Goal: Task Accomplishment & Management: Complete application form

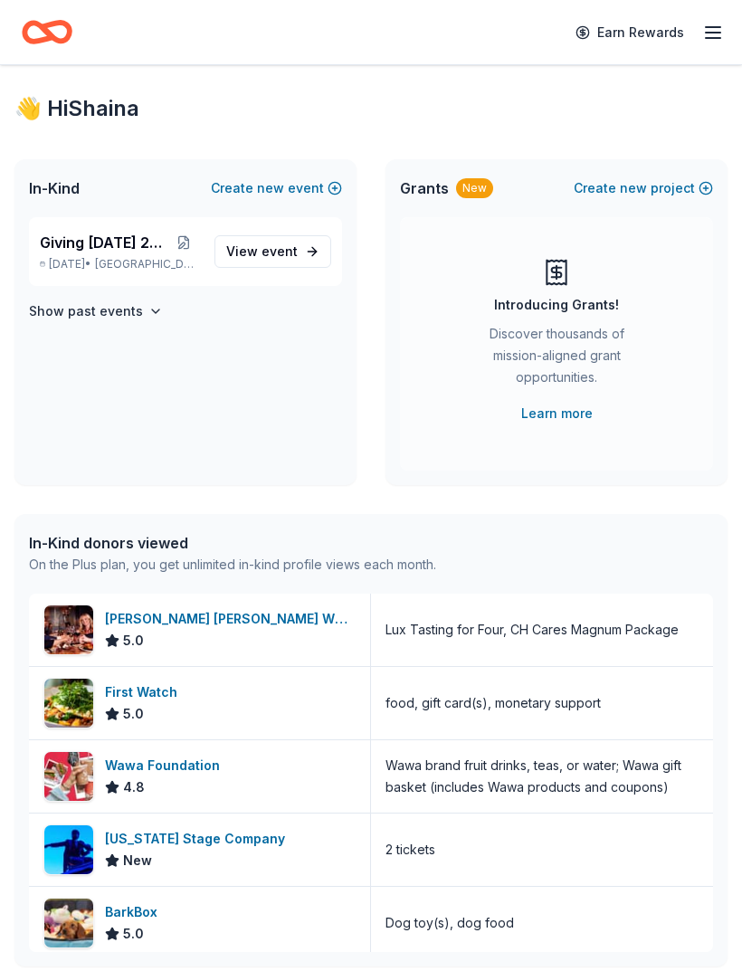
click at [275, 265] on link "View event" at bounding box center [272, 251] width 117 height 33
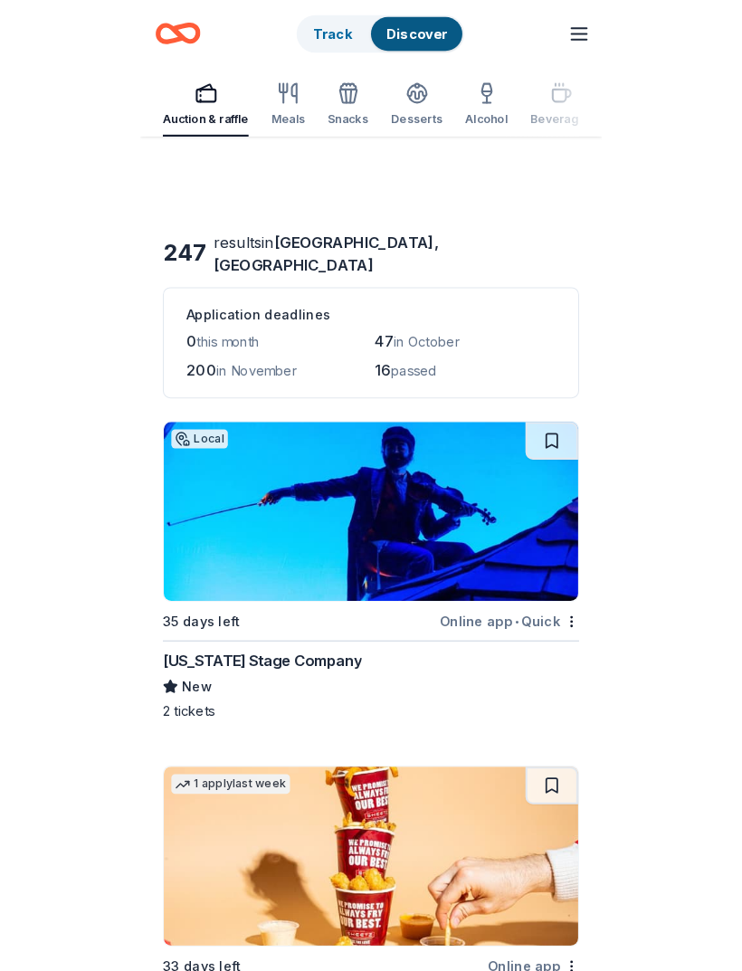
scroll to position [46, 0]
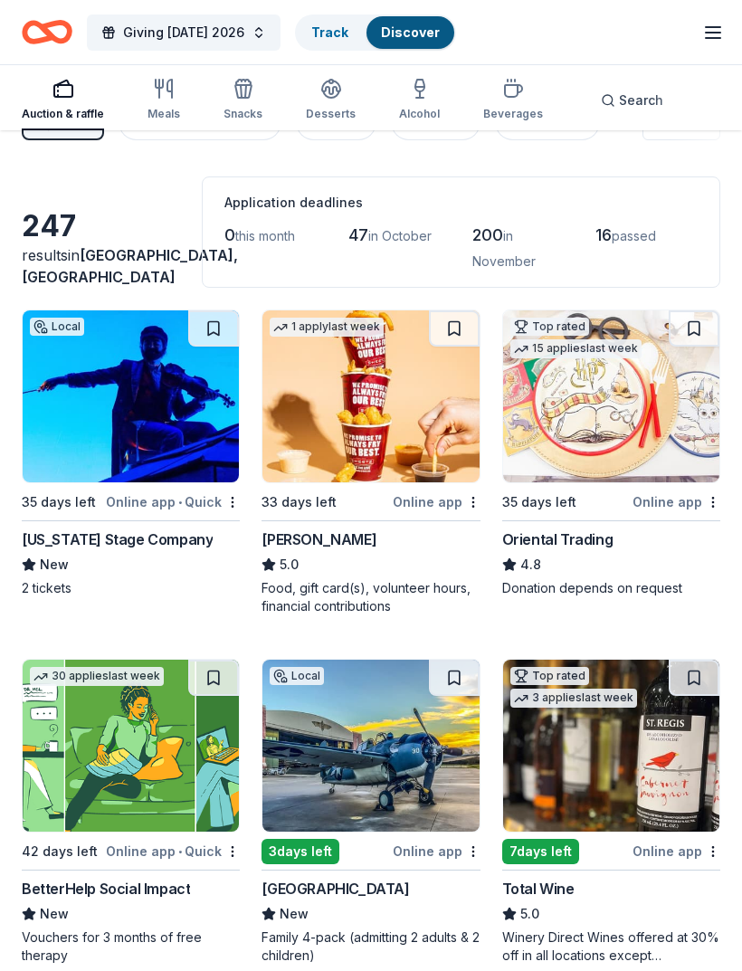
click at [407, 427] on img at bounding box center [370, 396] width 216 height 172
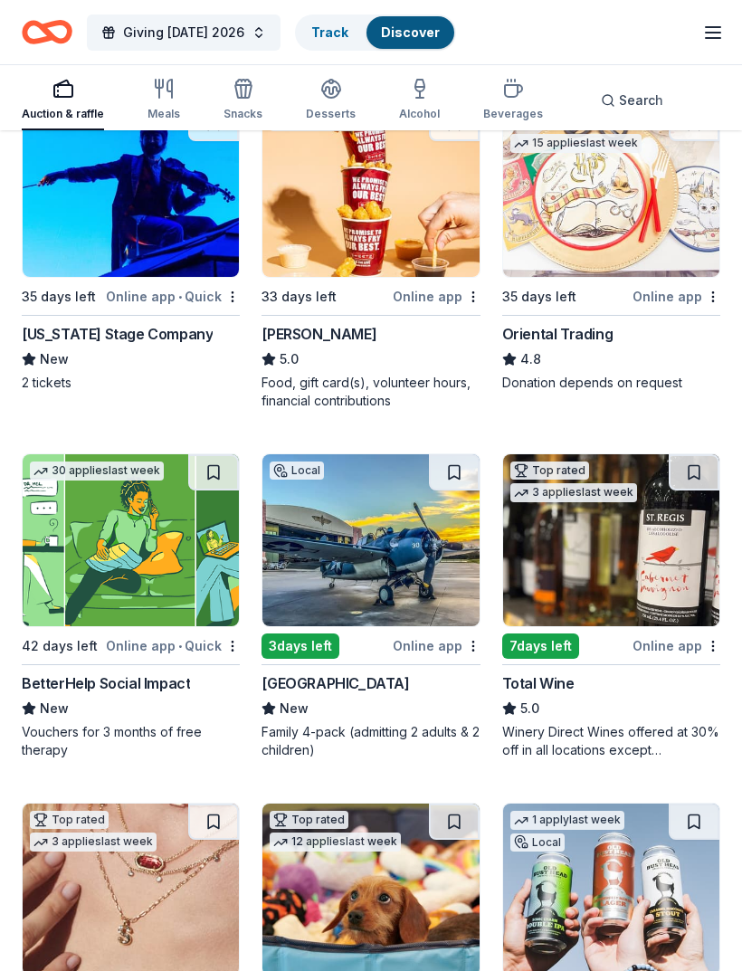
scroll to position [249, 0]
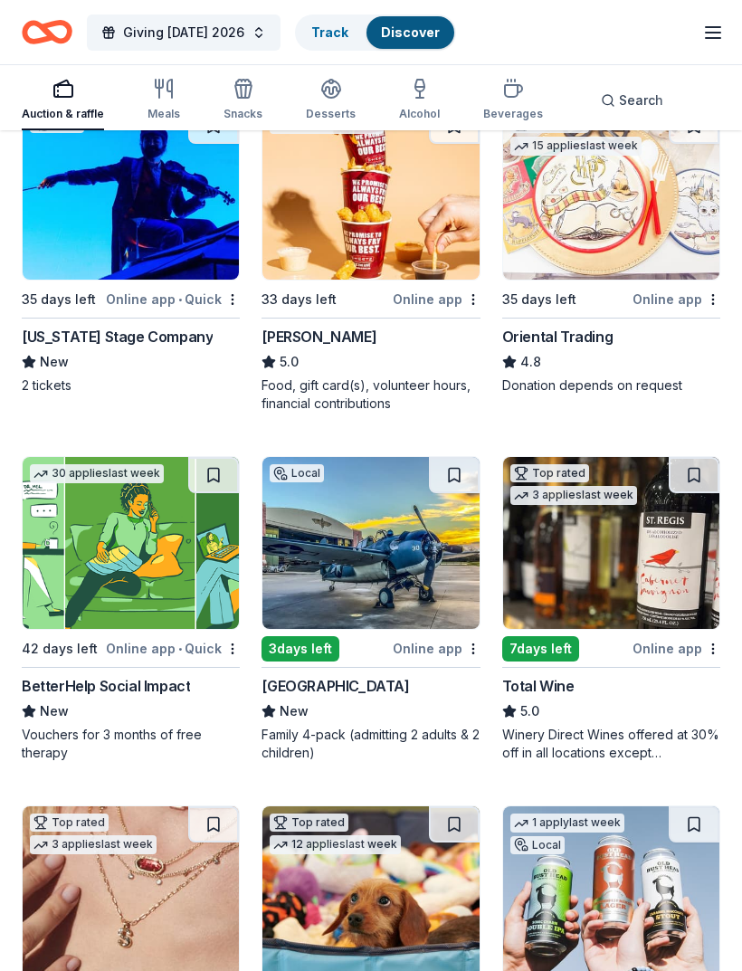
click at [359, 537] on img at bounding box center [370, 543] width 216 height 172
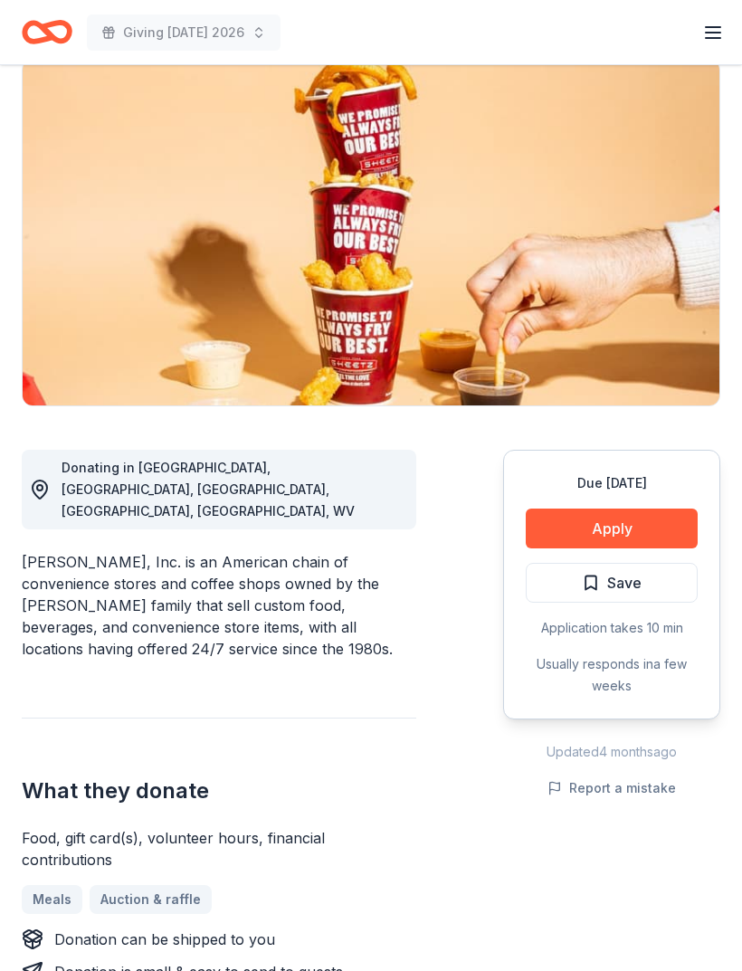
scroll to position [145, 0]
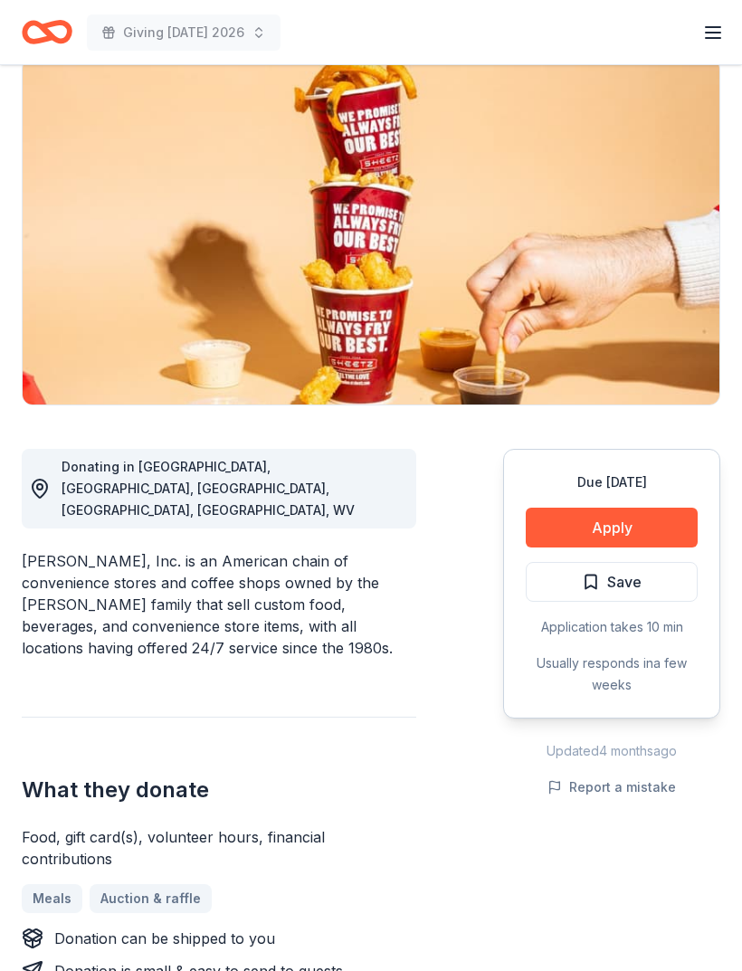
click at [655, 542] on button "Apply" at bounding box center [612, 528] width 172 height 40
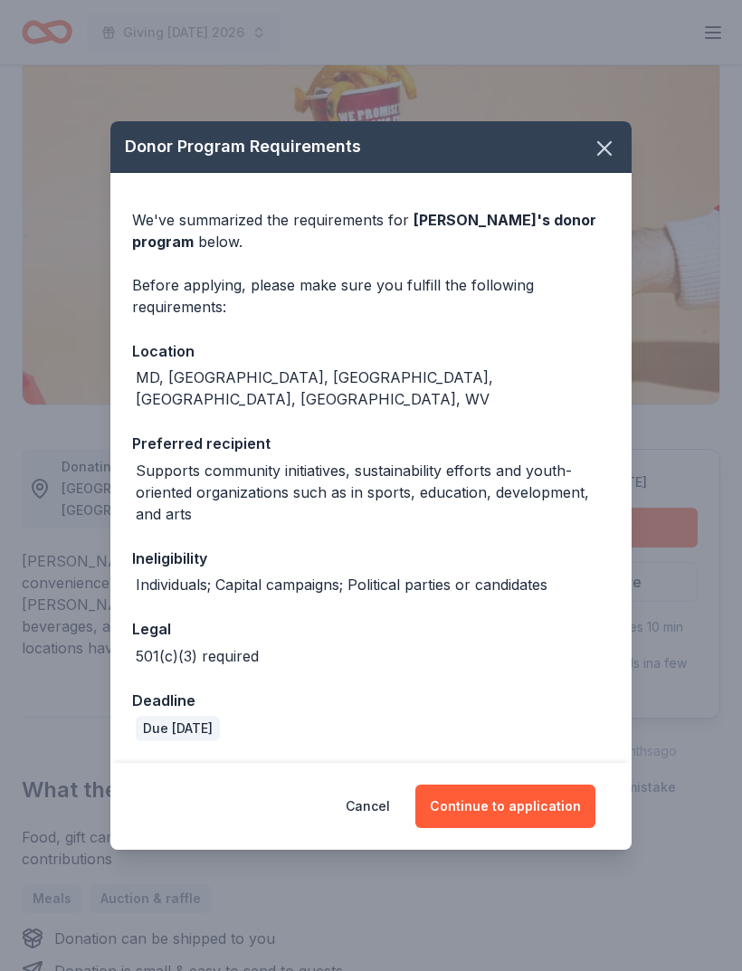
click at [525, 827] on button "Continue to application" at bounding box center [505, 805] width 180 height 43
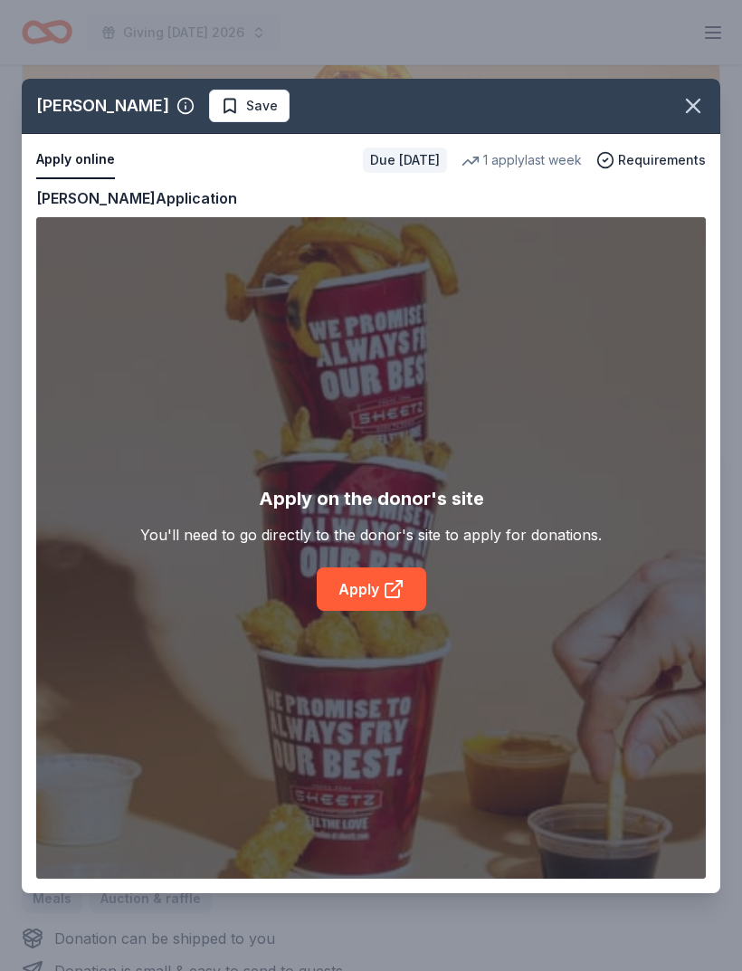
click at [368, 611] on link "Apply" at bounding box center [371, 588] width 109 height 43
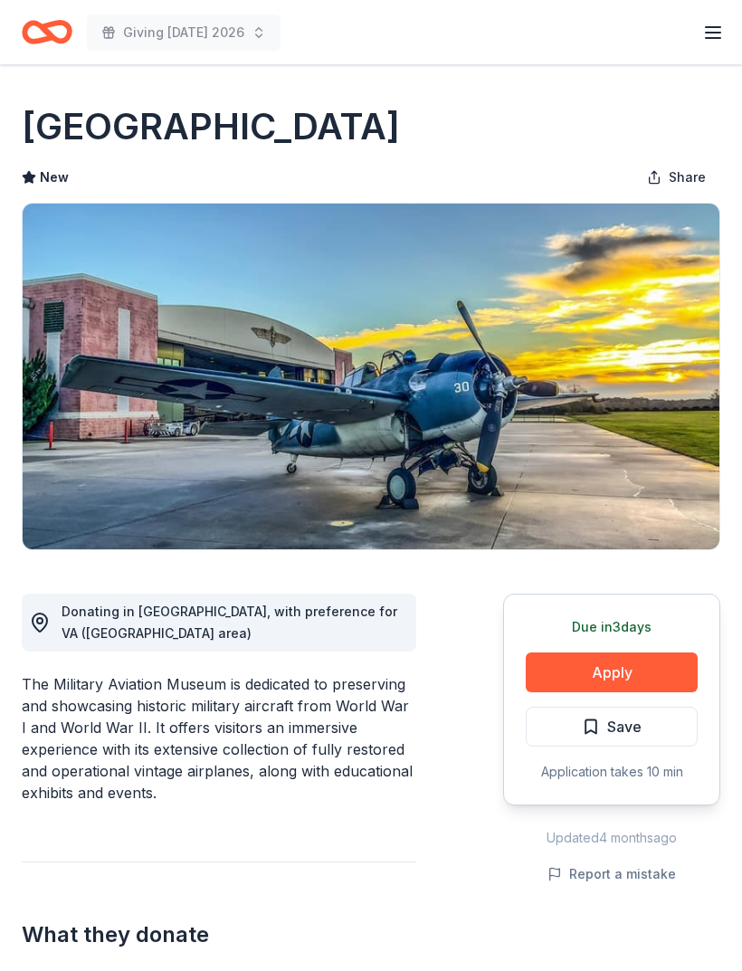
click at [676, 679] on button "Apply" at bounding box center [612, 672] width 172 height 40
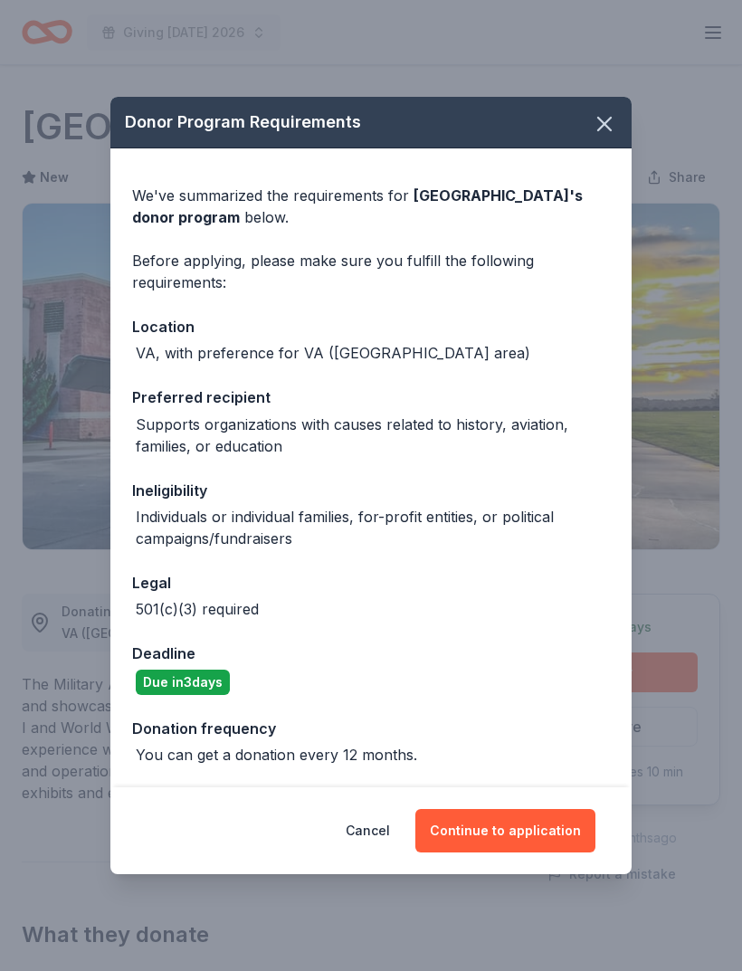
click at [513, 803] on div "Cancel Continue to application" at bounding box center [370, 830] width 521 height 87
click at [532, 827] on button "Continue to application" at bounding box center [505, 830] width 180 height 43
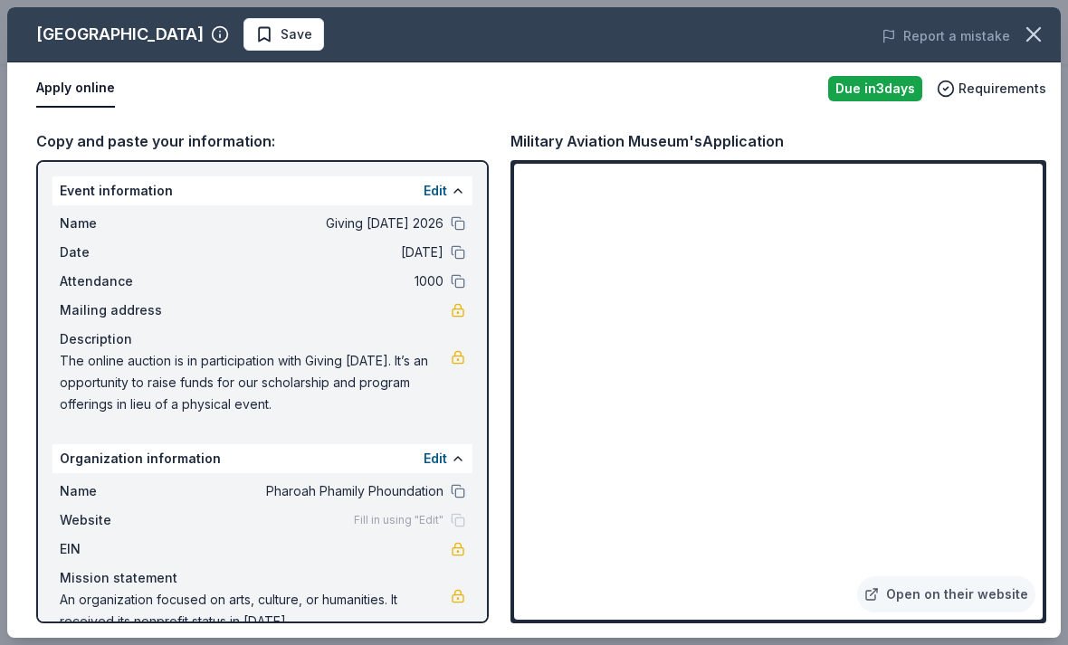
scroll to position [274, 0]
